Goal: Transaction & Acquisition: Purchase product/service

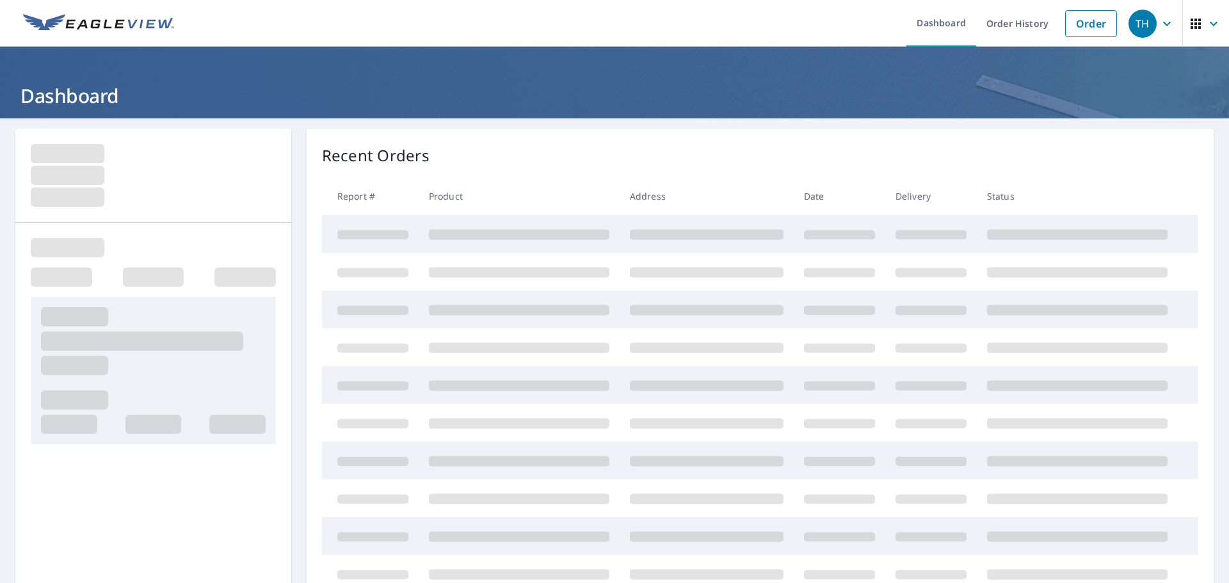
click at [1065, 26] on link "Order" at bounding box center [1091, 23] width 52 height 27
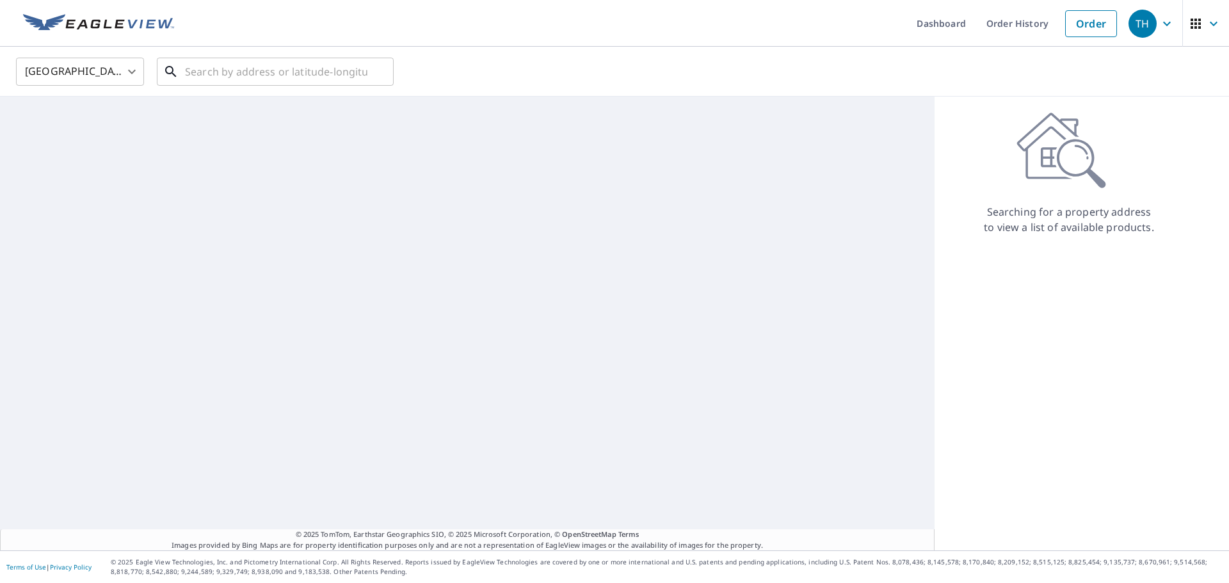
click at [298, 79] on input "text" at bounding box center [276, 72] width 182 height 36
paste input "[STREET_ADDRESS][PERSON_NAME]"
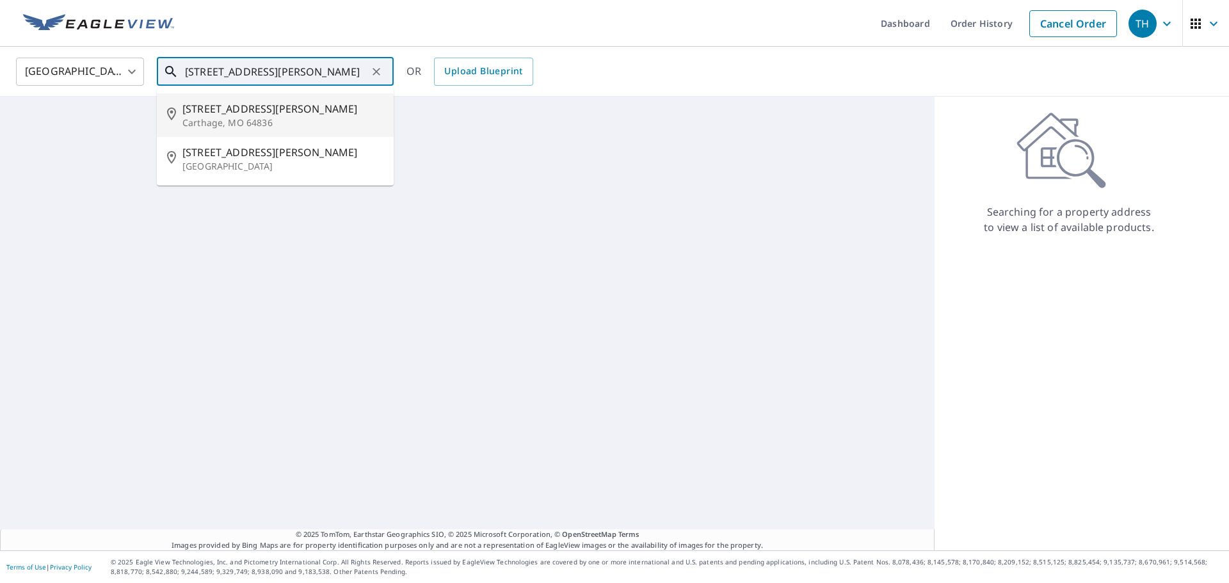
click at [245, 109] on span "[STREET_ADDRESS][PERSON_NAME]" at bounding box center [282, 108] width 201 height 15
type input "[STREET_ADDRESS][PERSON_NAME]"
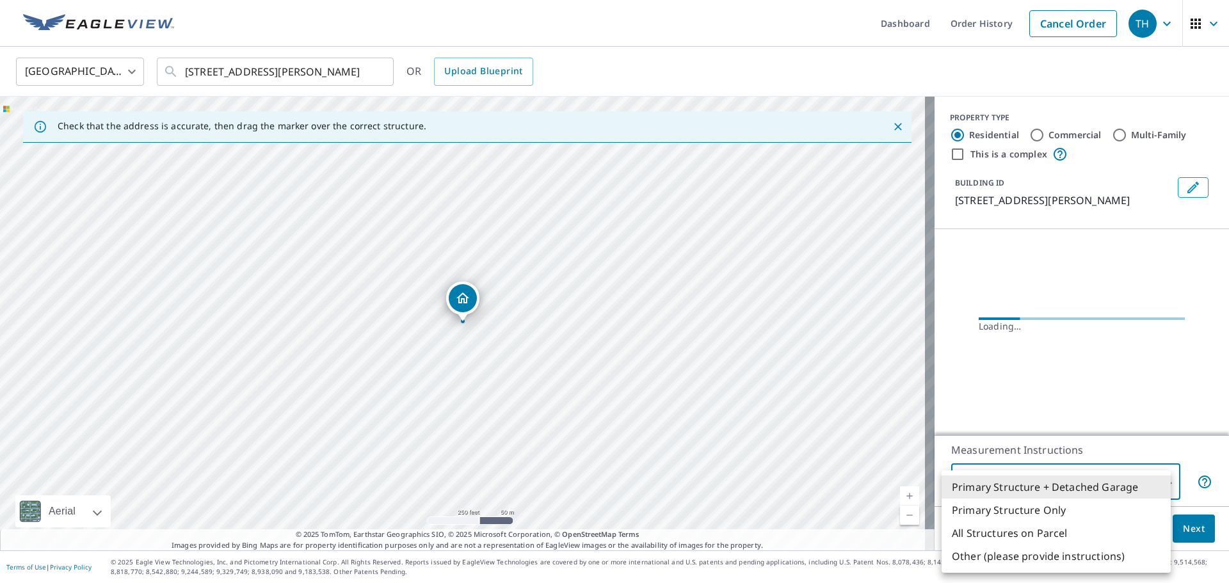
click at [1039, 480] on body "TH TH Dashboard Order History Cancel Order TH [GEOGRAPHIC_DATA] [GEOGRAPHIC_DAT…" at bounding box center [614, 291] width 1229 height 583
click at [1008, 504] on li "Primary Structure Only" at bounding box center [1056, 510] width 229 height 23
type input "2"
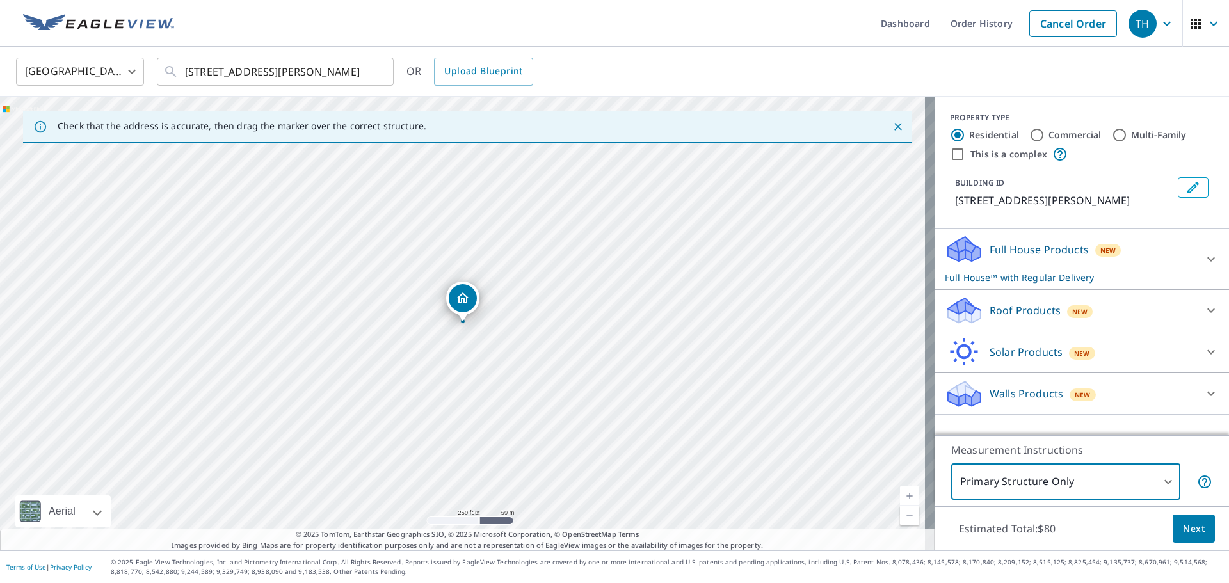
click at [1022, 317] on p "Roof Products" at bounding box center [1025, 310] width 71 height 15
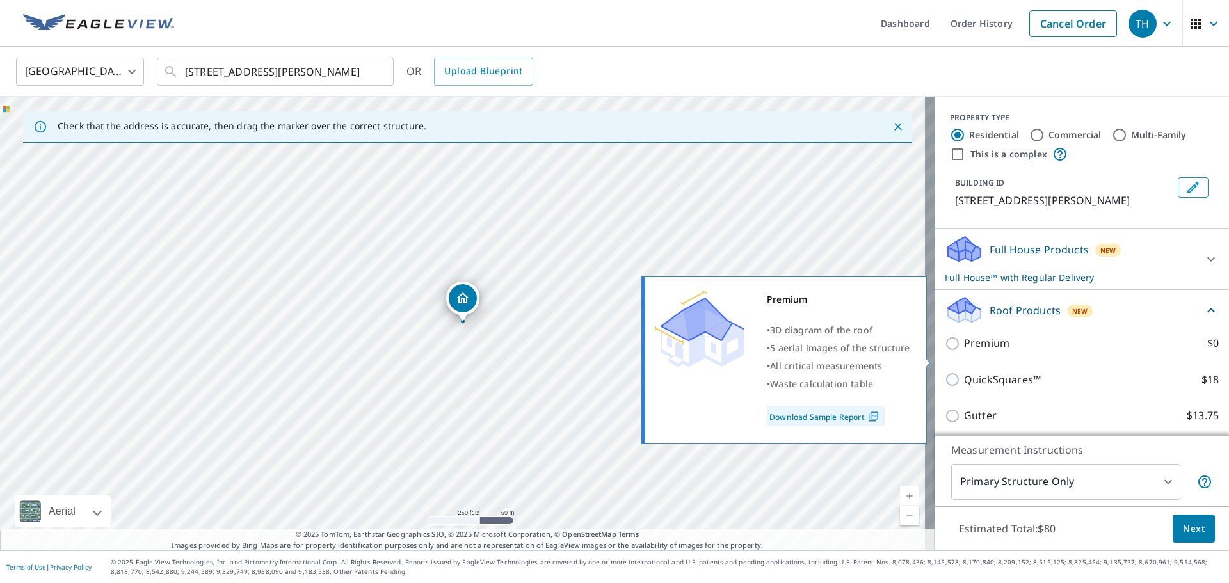
click at [985, 351] on p "Premium" at bounding box center [986, 343] width 45 height 16
click at [964, 351] on input "Premium $0" at bounding box center [954, 343] width 19 height 15
checkbox input "true"
checkbox input "false"
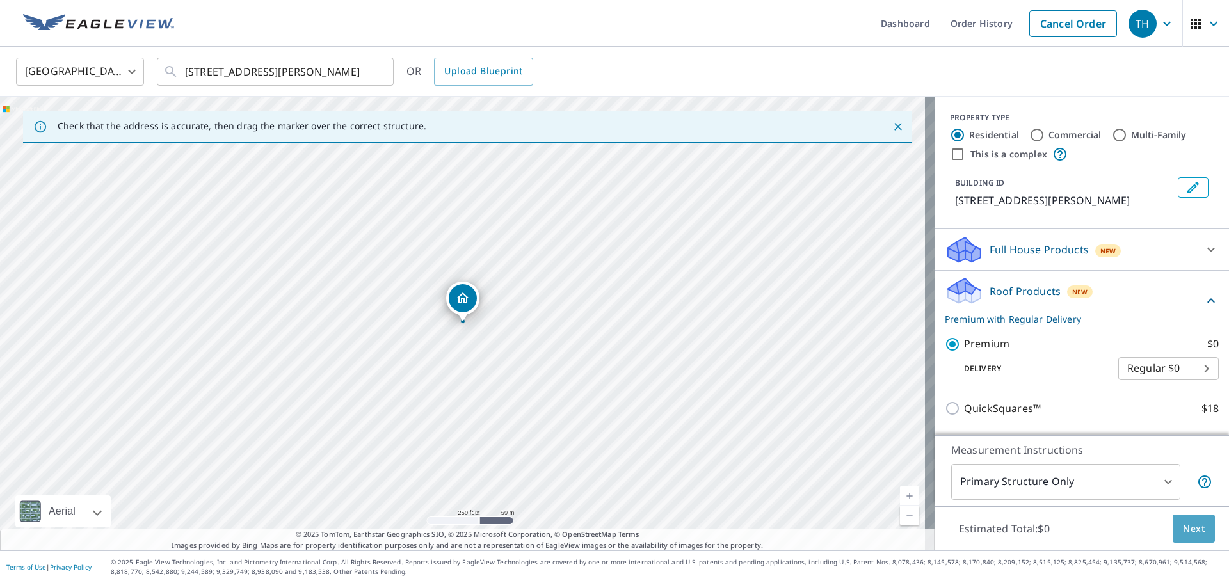
click at [1183, 521] on span "Next" at bounding box center [1194, 529] width 22 height 16
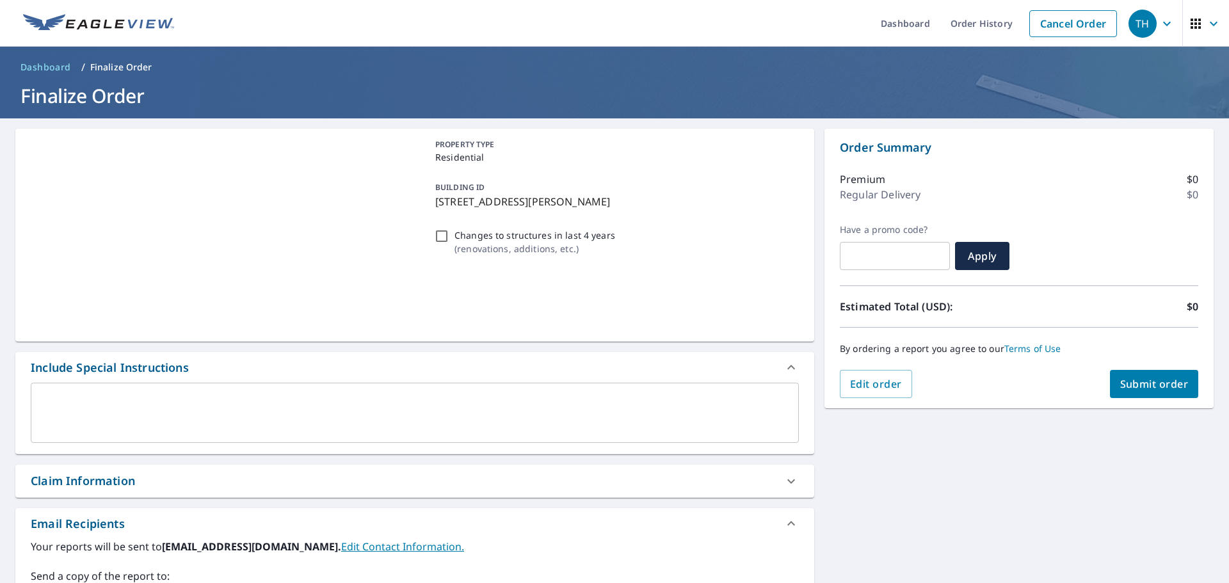
click at [1149, 388] on span "Submit order" at bounding box center [1154, 384] width 69 height 14
